Goal: Check status: Check status

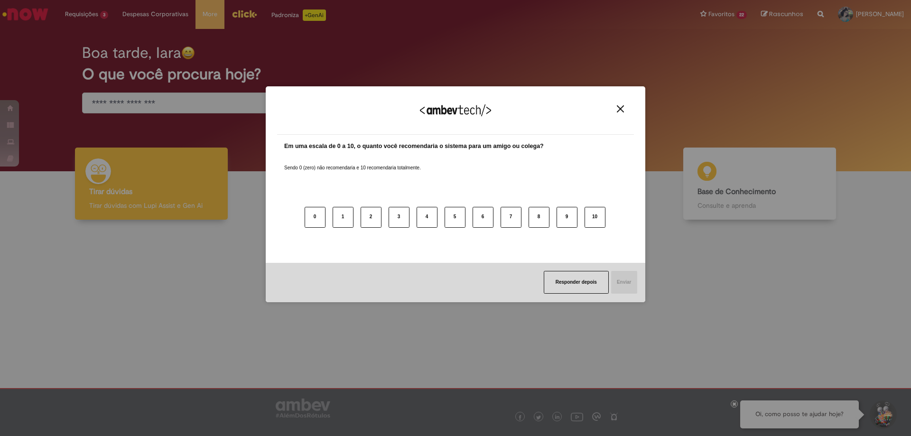
click at [624, 106] on button "Close" at bounding box center [620, 109] width 13 height 8
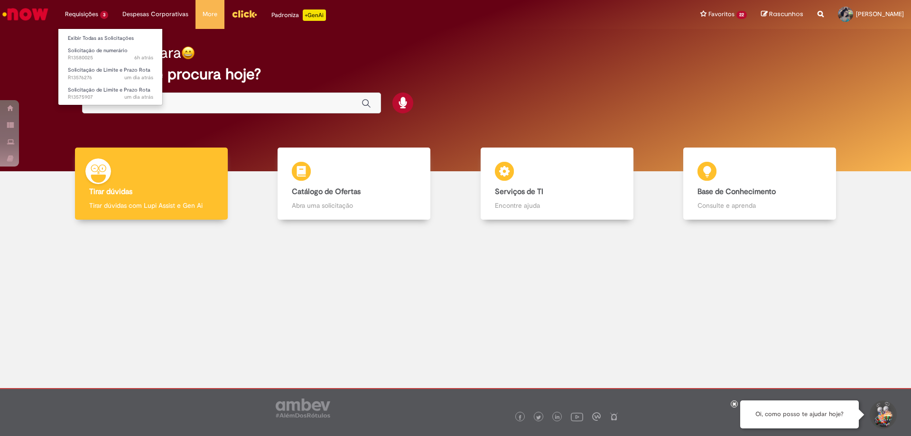
click at [93, 33] on li "Exibir Todas as Solicitações" at bounding box center [110, 37] width 104 height 12
click at [93, 36] on link "Exibir Todas as Solicitações" at bounding box center [110, 38] width 104 height 10
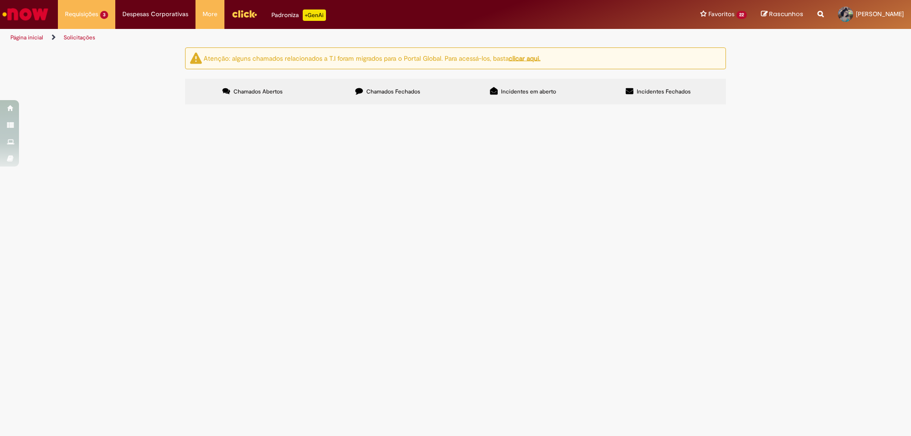
click at [408, 92] on span "Chamados Fechados" at bounding box center [393, 92] width 54 height 8
click at [0, 0] on td "PO FILME STRETCH" at bounding box center [0, 0] width 0 height 0
click at [0, 0] on span "PO FILME STRETCH" at bounding box center [0, 0] width 0 height 0
click at [0, 0] on td "Boa tarde, gentileza aumentar limite do PDV 5664." at bounding box center [0, 0] width 0 height 0
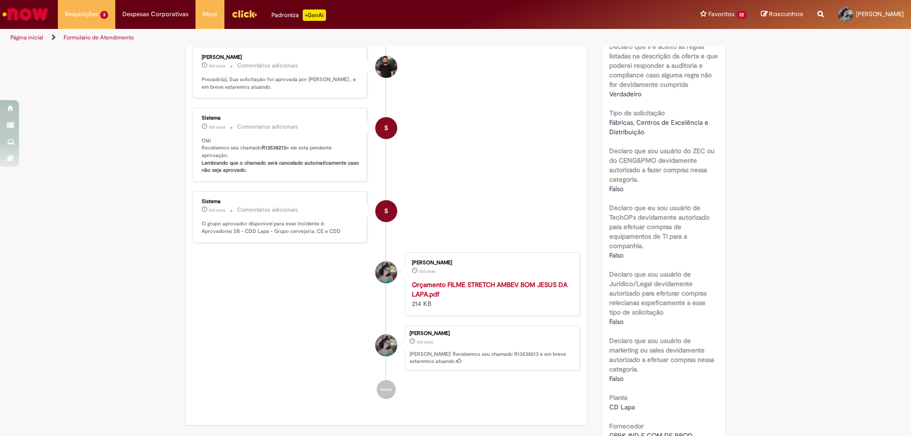
scroll to position [474, 0]
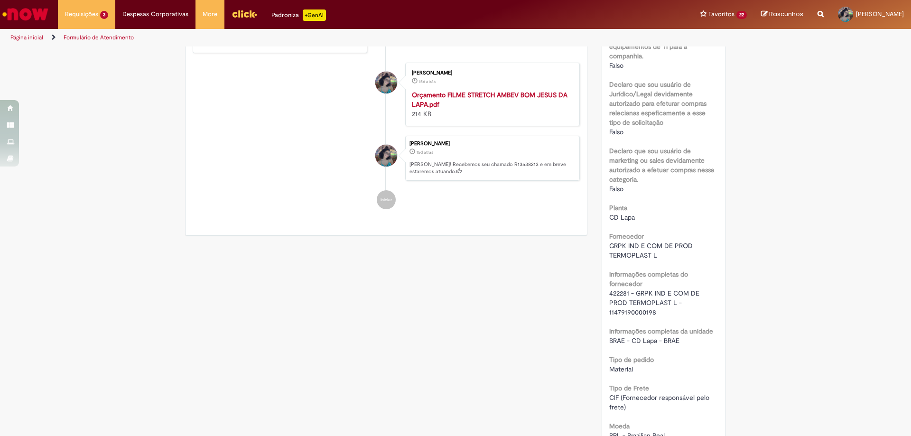
click at [454, 94] on div "[PERSON_NAME] 15d atrás 15 dias atrás Orçamento FILME STRETCH AMBEV BOM JESUS D…" at bounding box center [492, 94] width 169 height 58
click at [462, 101] on strong "Orçamento FILME STRETCH AMBEV BOM JESUS DA LAPA.pdf" at bounding box center [490, 100] width 156 height 18
